Goal: Book appointment/travel/reservation

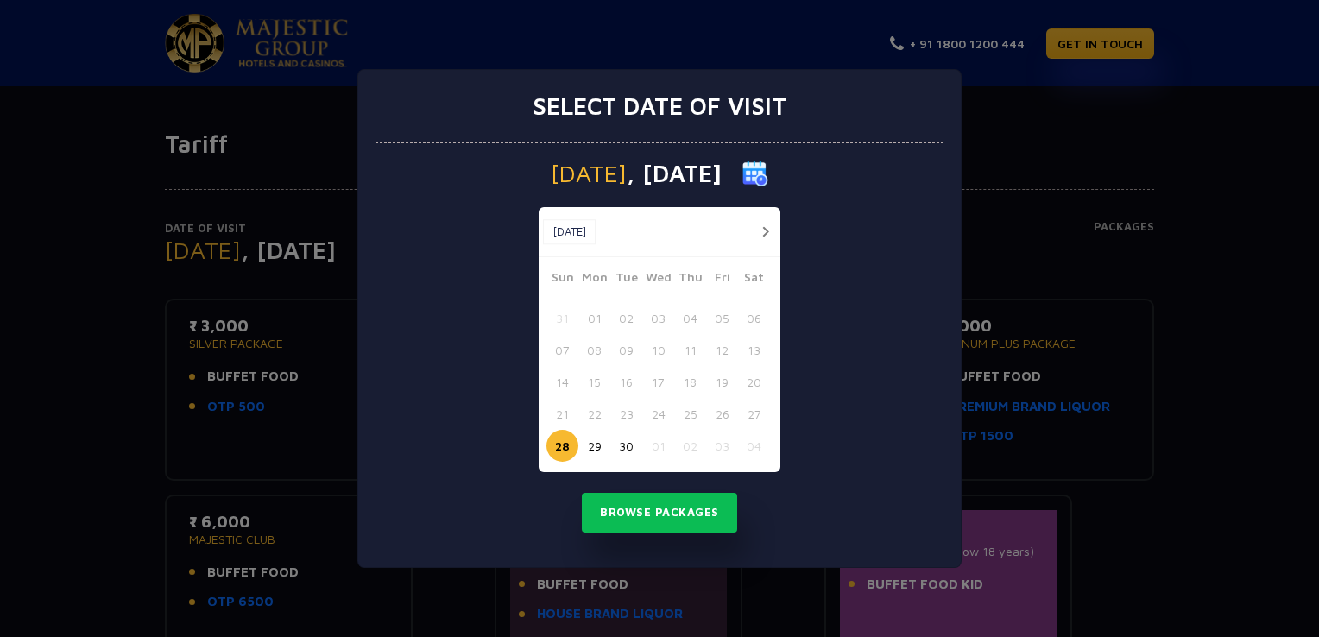
click at [760, 229] on button "button" at bounding box center [765, 232] width 22 height 22
click at [721, 321] on button "03" at bounding box center [722, 318] width 32 height 32
click at [690, 320] on button "02" at bounding box center [690, 318] width 32 height 32
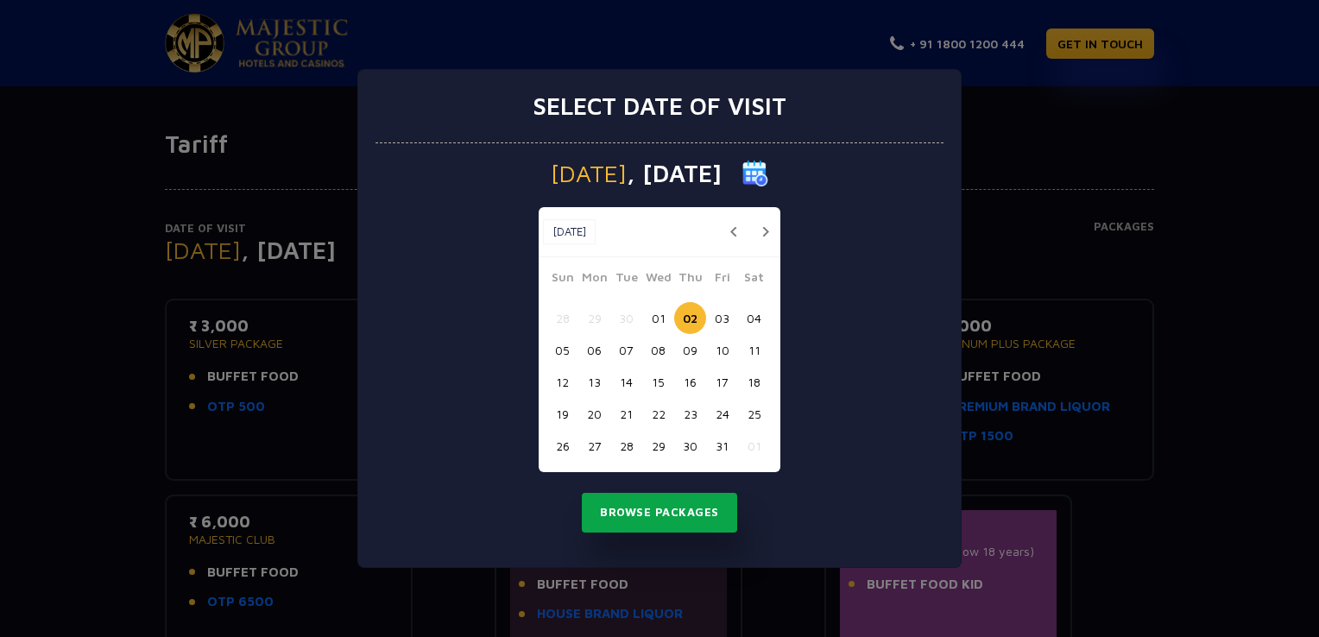
click at [689, 519] on button "Browse Packages" at bounding box center [659, 513] width 155 height 40
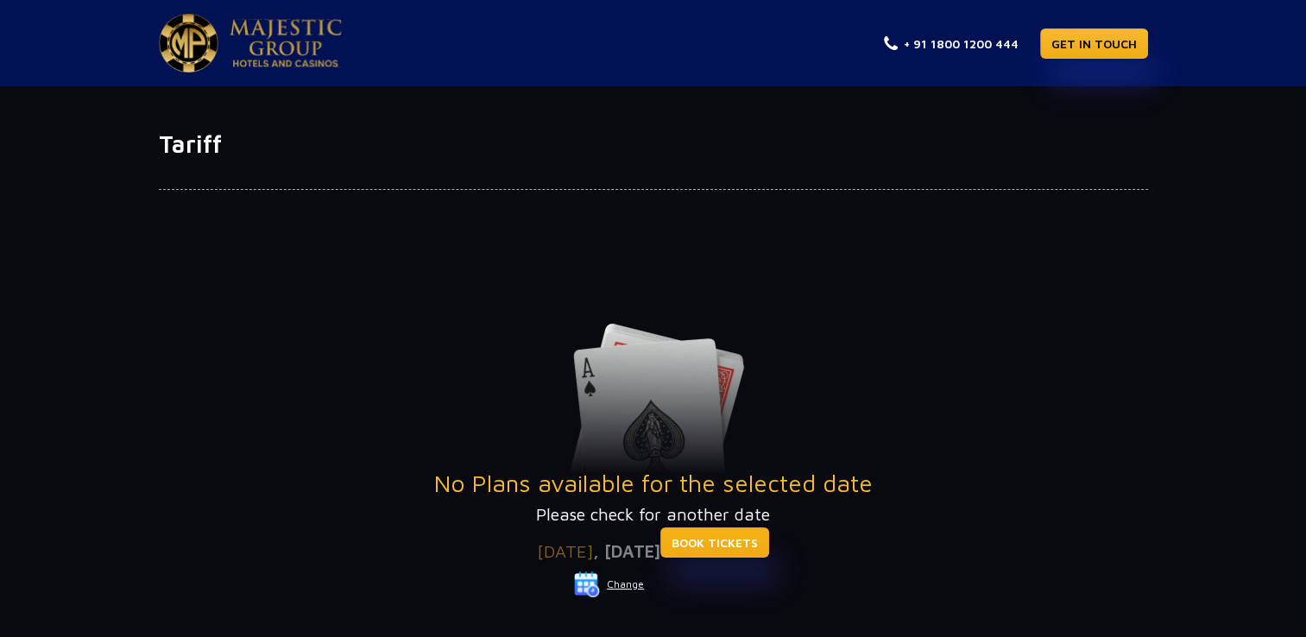
click at [769, 551] on link "BOOK TICKETS" at bounding box center [714, 542] width 109 height 30
click at [628, 588] on button "Change" at bounding box center [609, 585] width 72 height 28
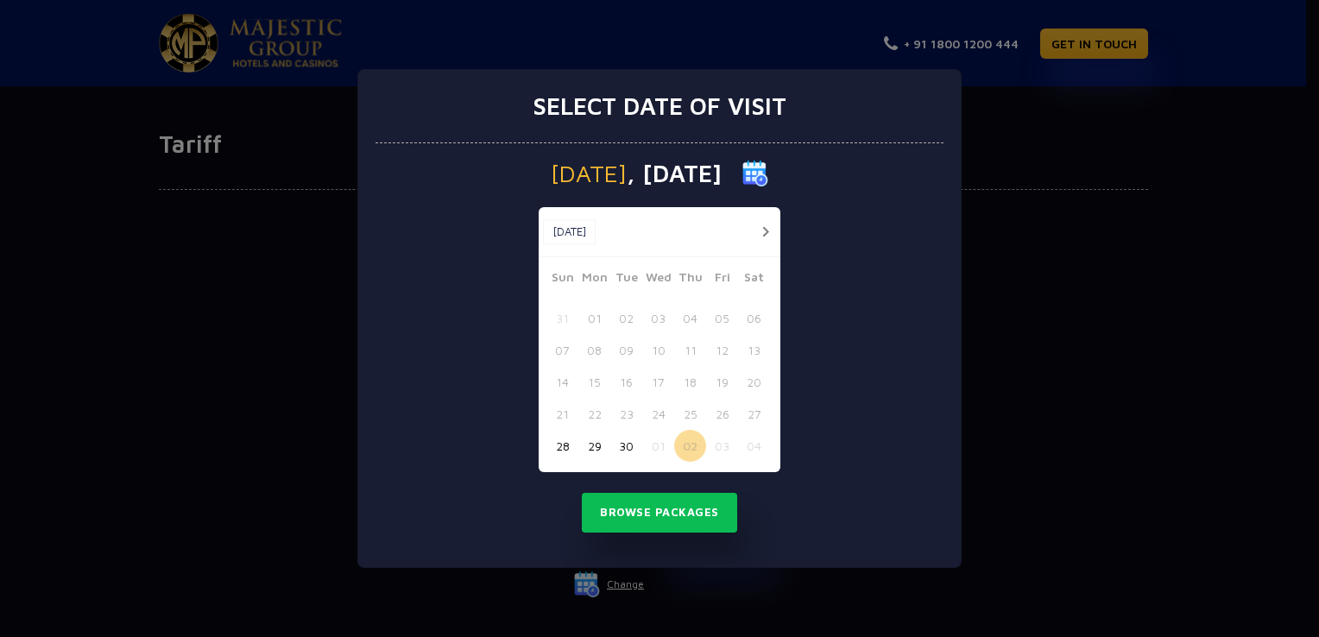
click at [721, 441] on button "03" at bounding box center [722, 446] width 32 height 32
click at [696, 505] on button "Browse Packages" at bounding box center [659, 513] width 155 height 40
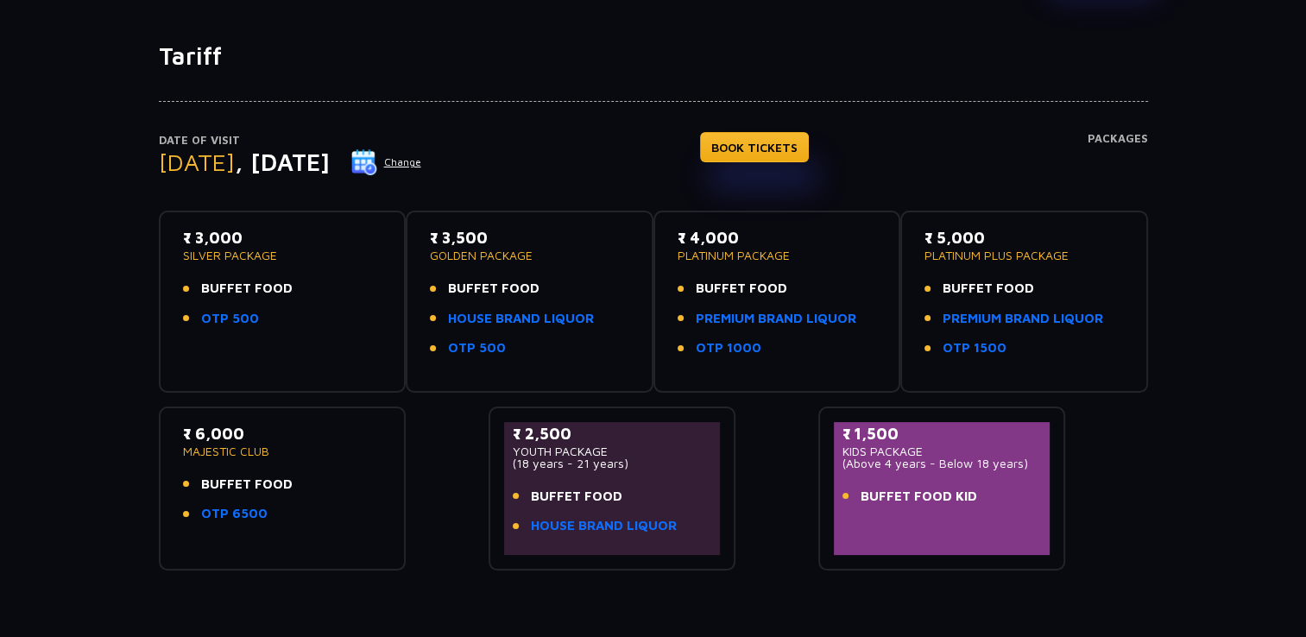
scroll to position [90, 0]
